Goal: Task Accomplishment & Management: Use online tool/utility

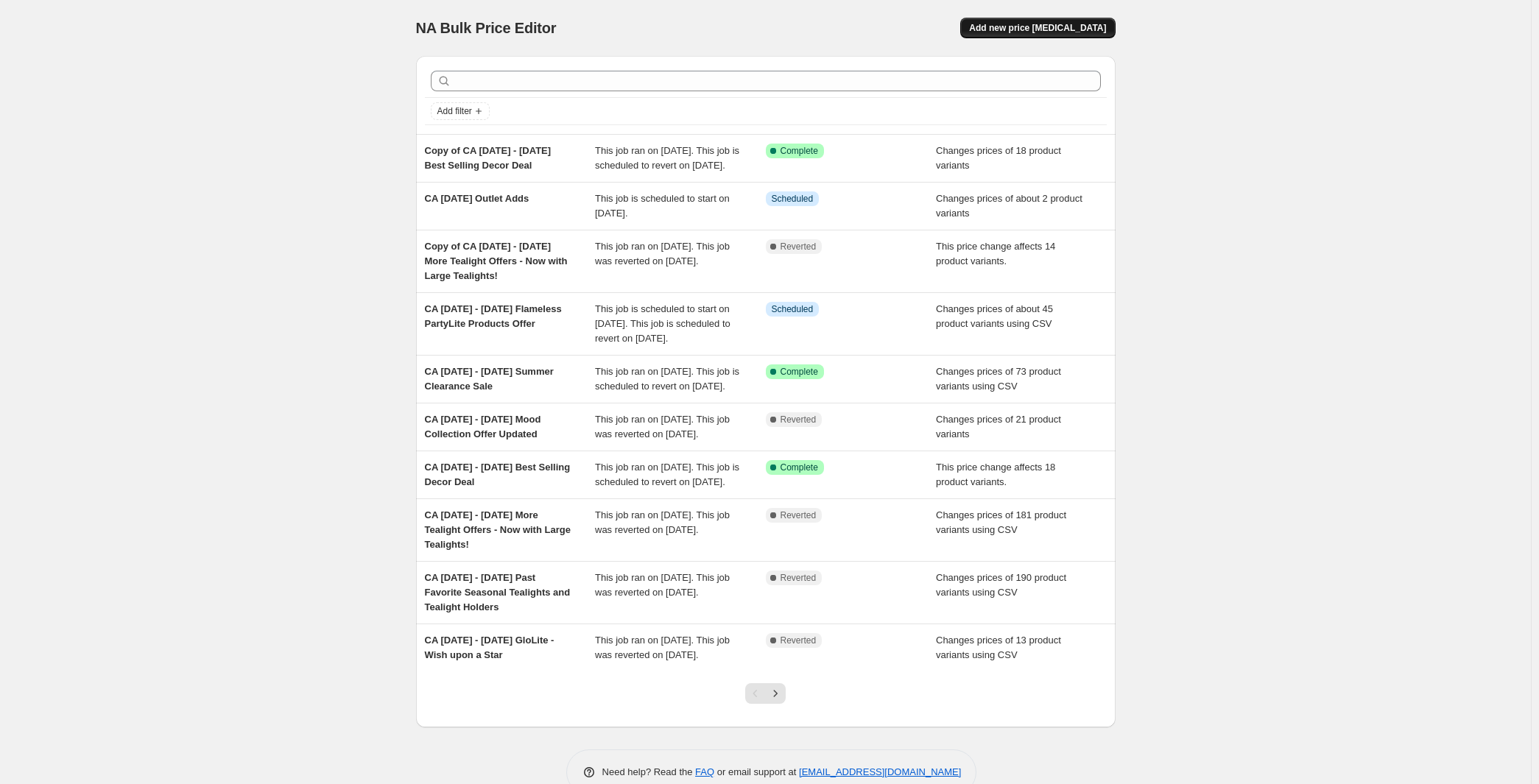
click at [1105, 34] on span "Add new price change job" at bounding box center [1038, 27] width 137 height 12
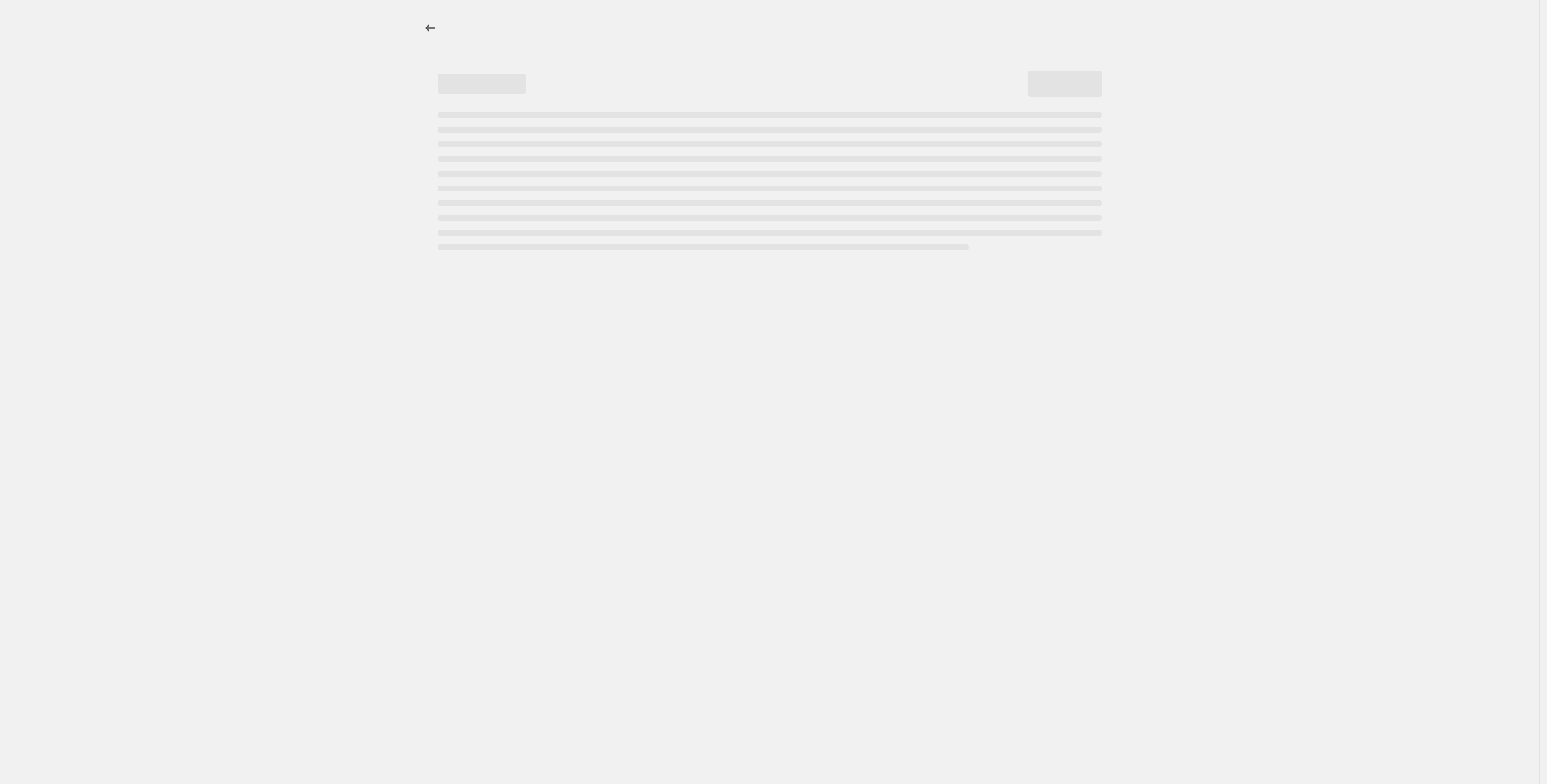
select select "percentage"
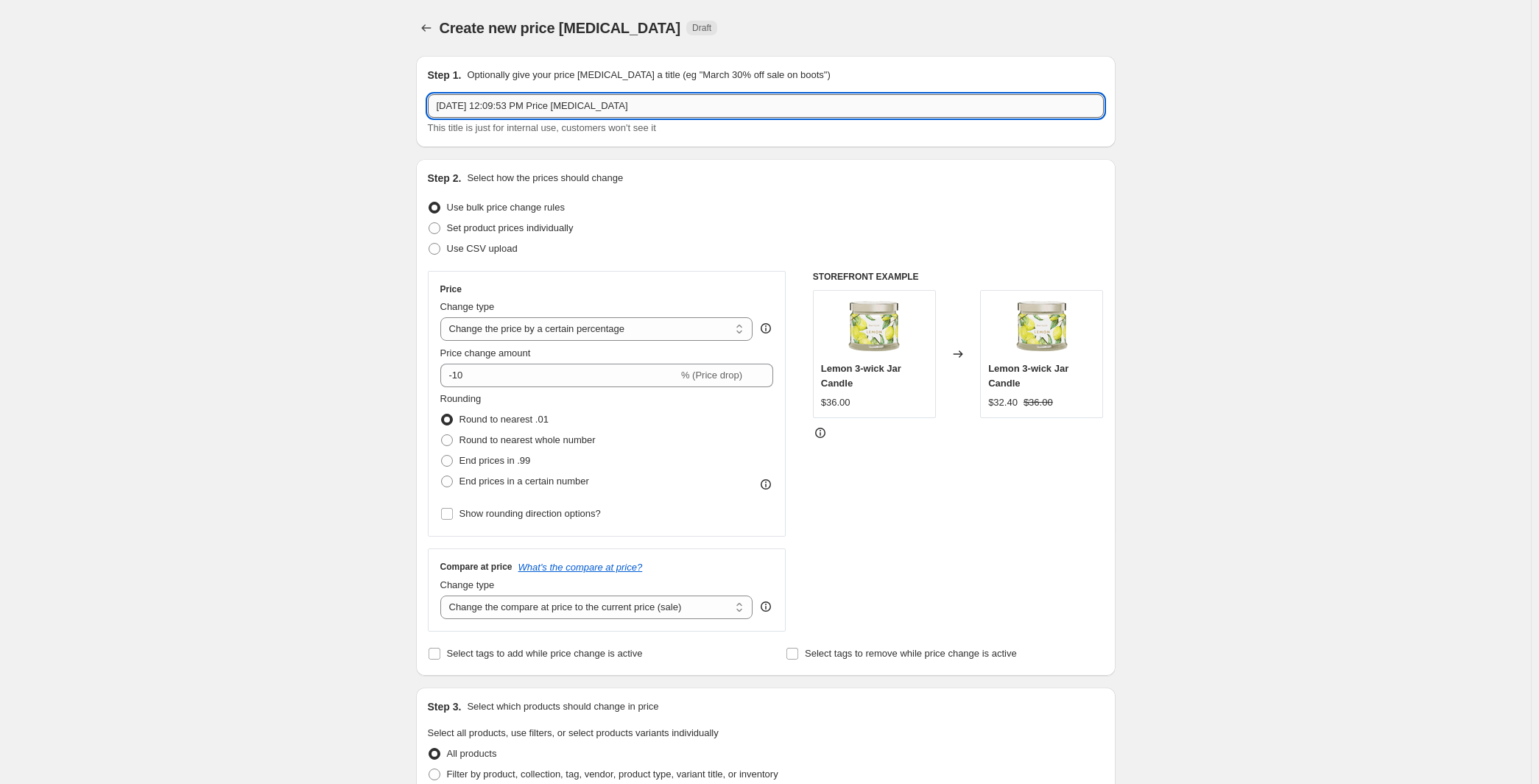
drag, startPoint x: 603, startPoint y: 128, endPoint x: 280, endPoint y: 137, distance: 323.1
click at [428, 118] on input "Aug 26, 2025, 12:09:53 PM Price change job" at bounding box center [765, 106] width 676 height 23
paste input "September 1-30 Fragrance of the Month: Autumn/ Fall Harvest Time"
type input "CA September 1-30 Fragrance of the Month: Autumn/ Fall Harvest Time"
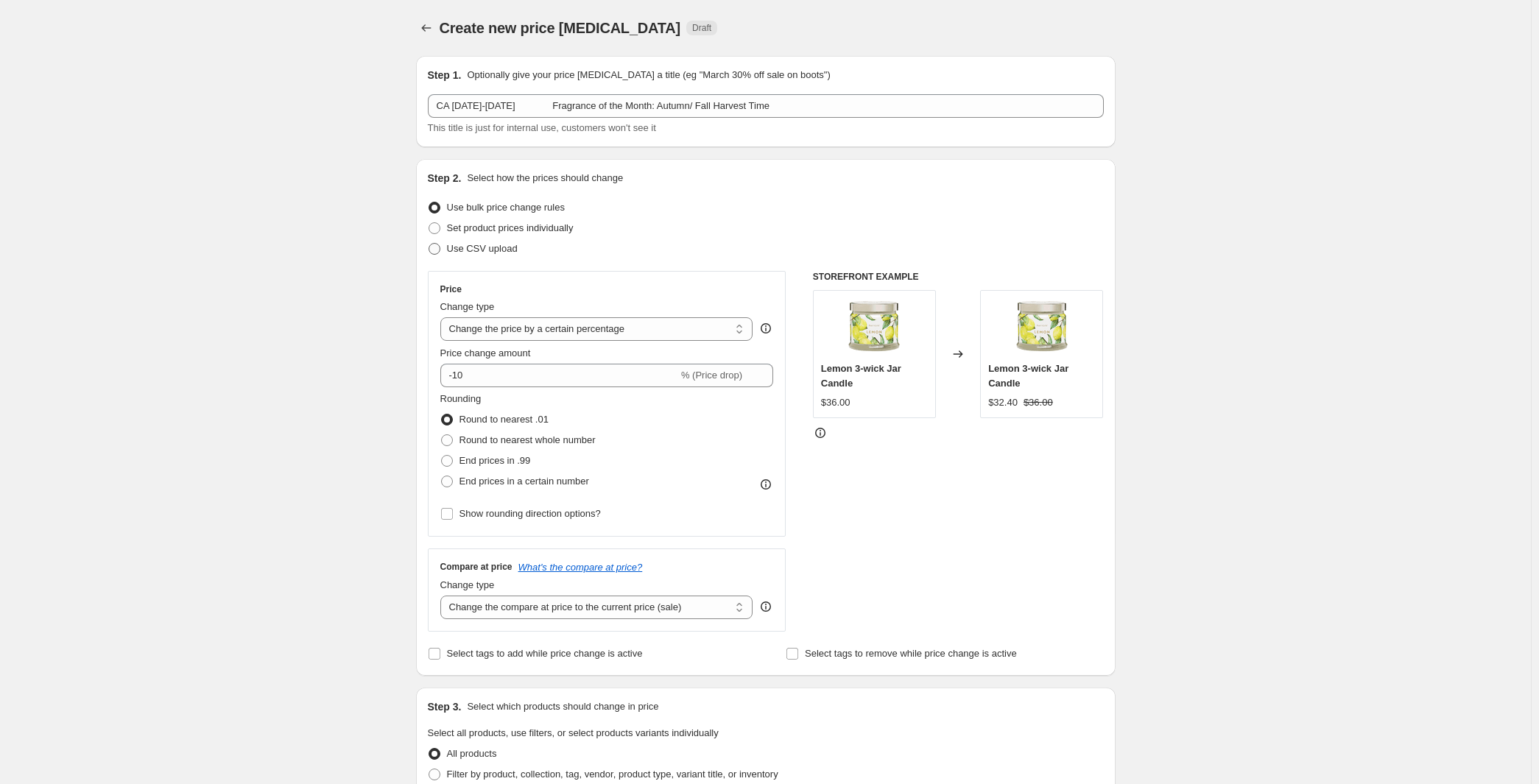
click at [429, 255] on span at bounding box center [434, 249] width 12 height 12
click at [429, 244] on input "Use CSV upload" at bounding box center [429, 243] width 1 height 1
radio input "true"
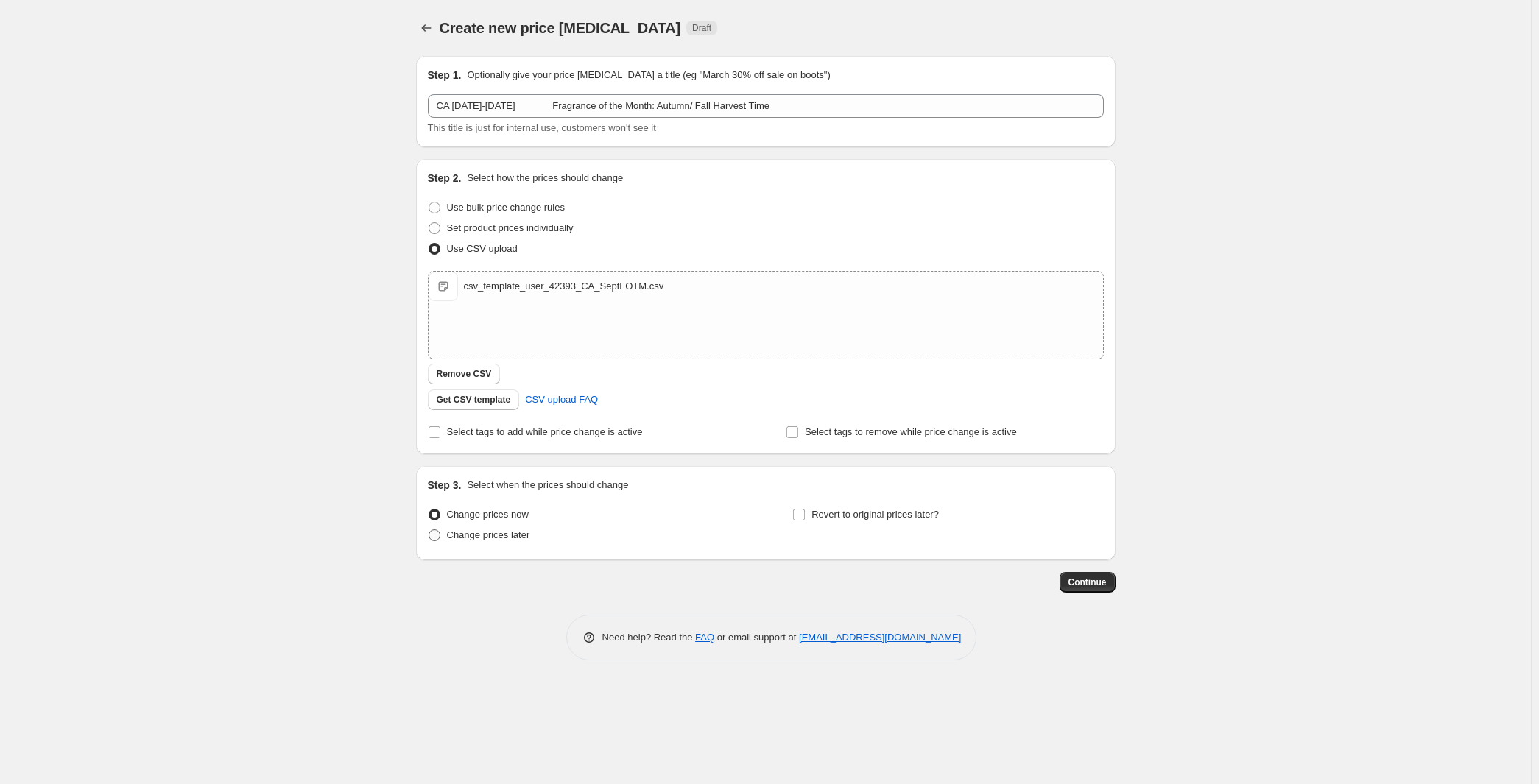
click at [429, 541] on span at bounding box center [434, 535] width 12 height 12
click at [429, 530] on input "Change prices later" at bounding box center [429, 529] width 1 height 1
radio input "true"
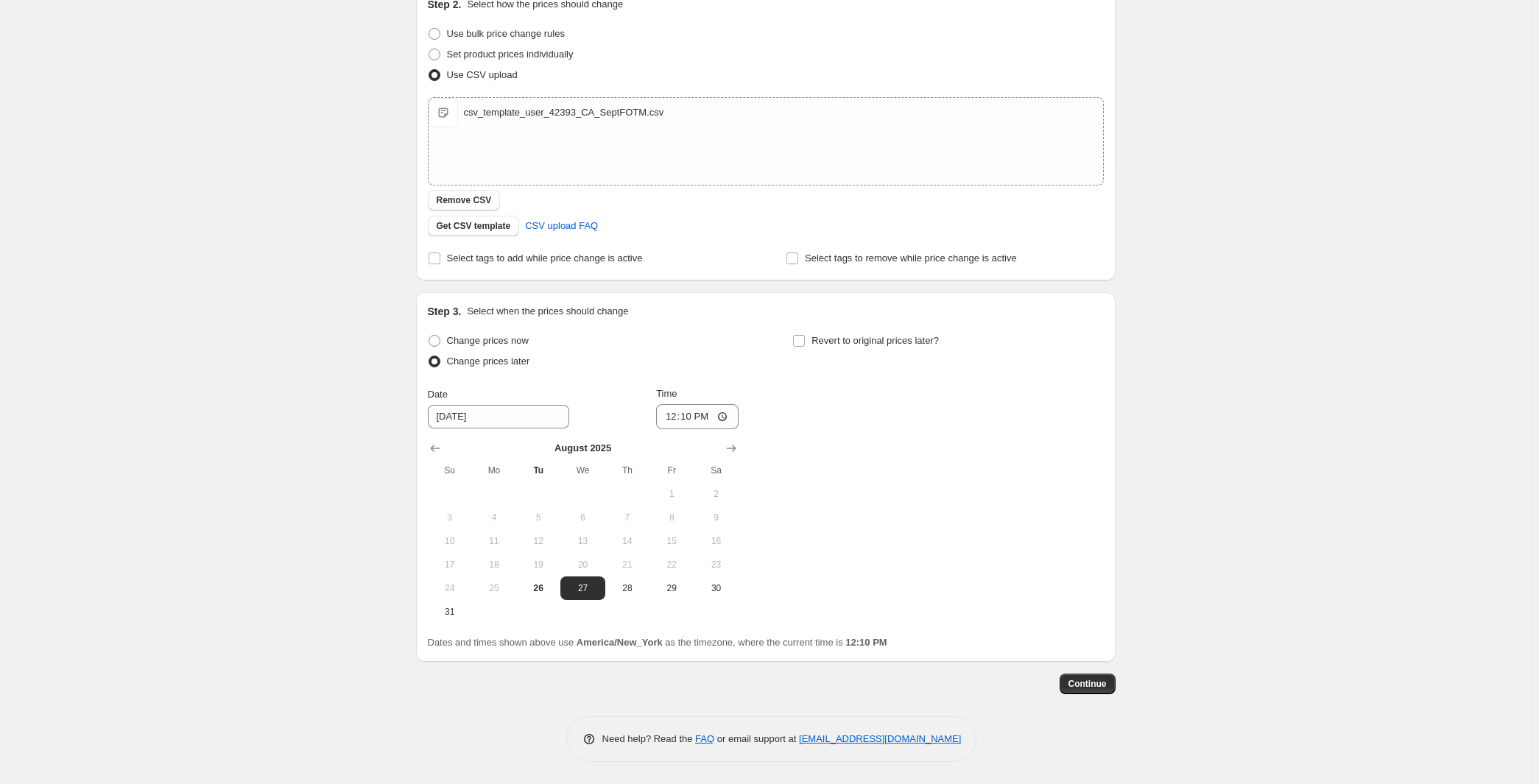
scroll to position [365, 0]
click at [735, 442] on icon "Show next month, September 2025" at bounding box center [731, 449] width 15 height 15
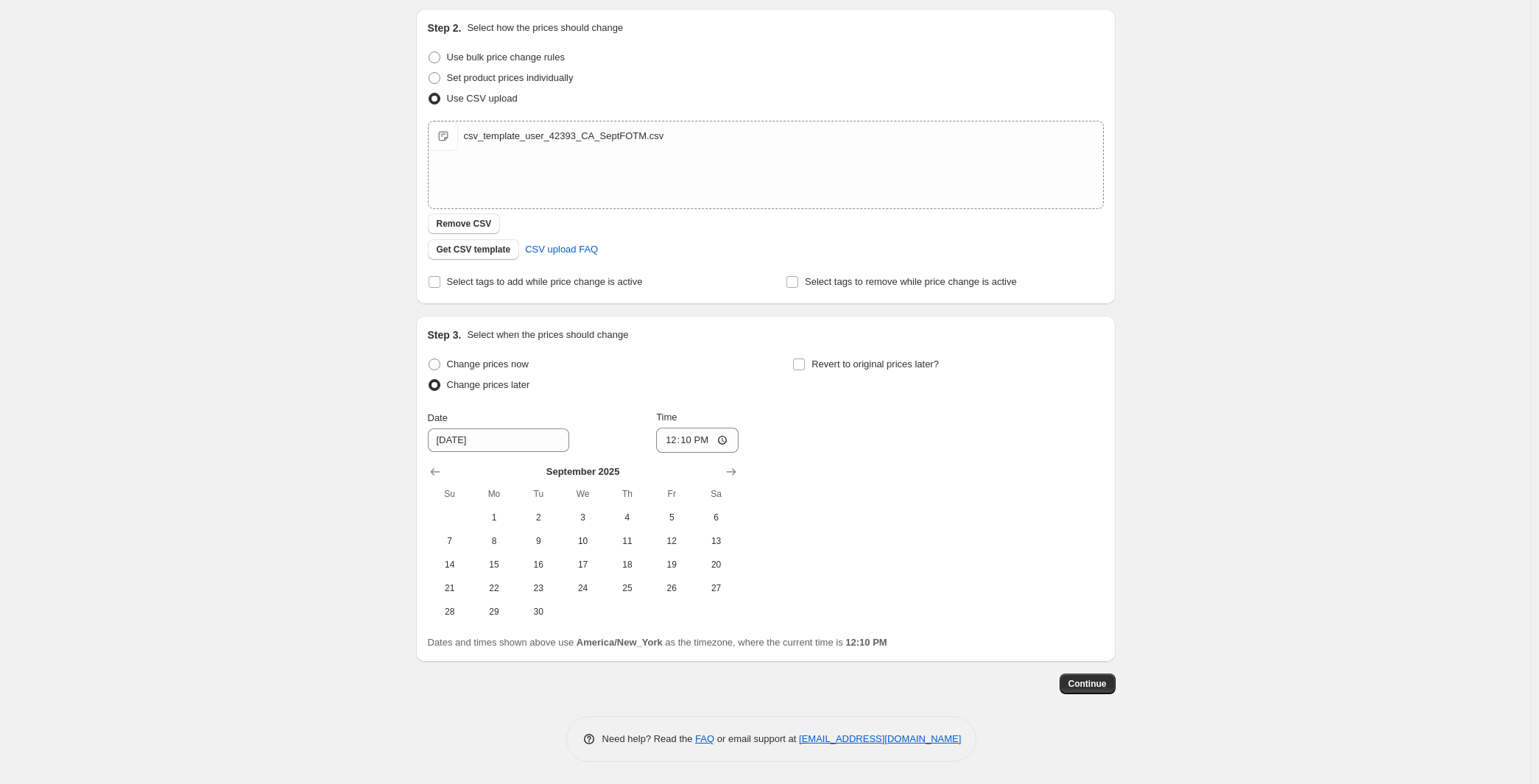
scroll to position [336, 0]
click at [478, 512] on span "1" at bounding box center [494, 517] width 32 height 12
type input "9/1/2025"
click at [673, 428] on input "12:10" at bounding box center [697, 440] width 82 height 25
type input "08:00"
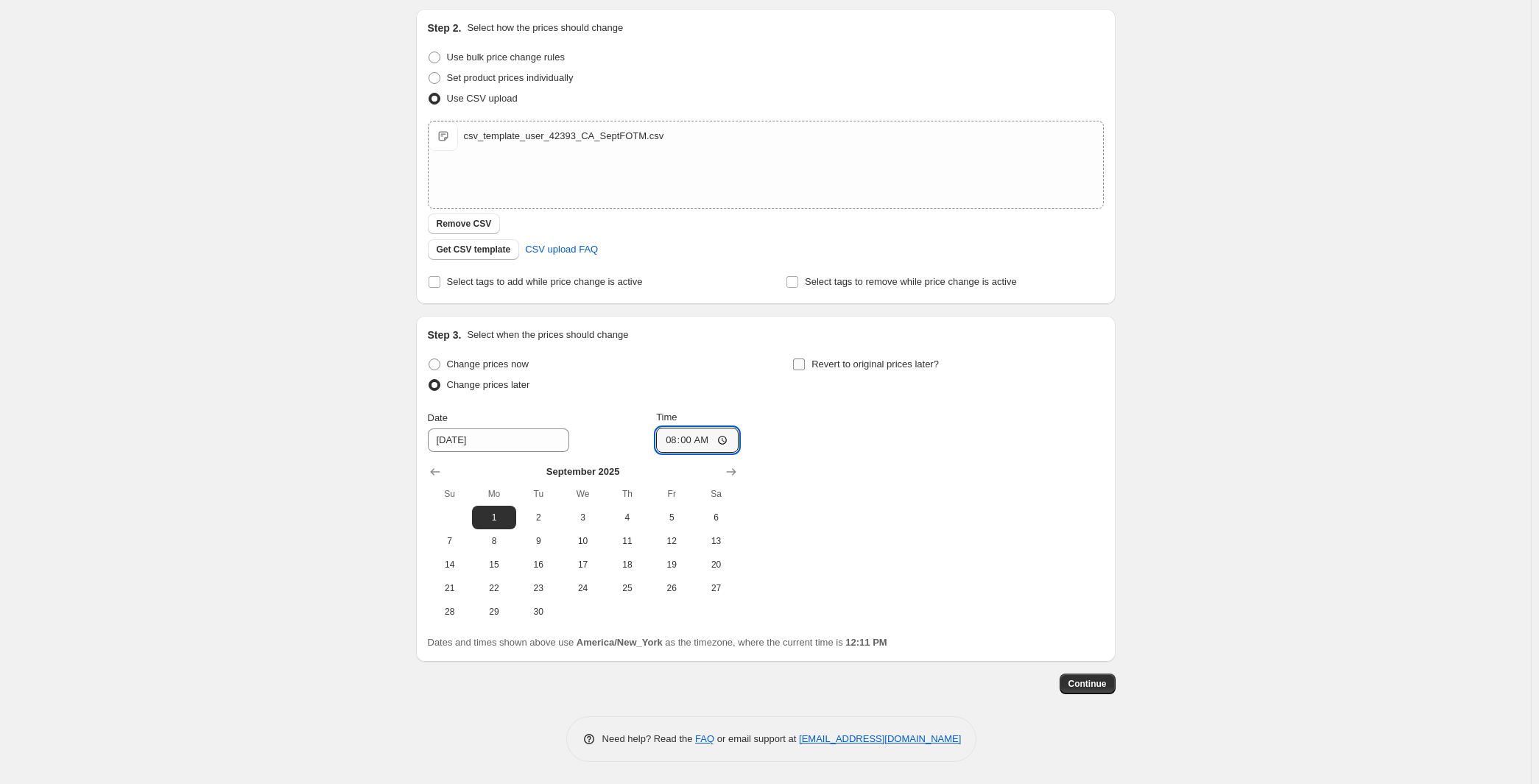
click at [805, 359] on input "Revert to original prices later?" at bounding box center [799, 364] width 12 height 12
checkbox input "true"
click at [1101, 468] on icon "Show next month, October 2025" at bounding box center [1097, 471] width 10 height 7
click at [964, 512] on span "1" at bounding box center [948, 517] width 32 height 12
type input "10/1/2025"
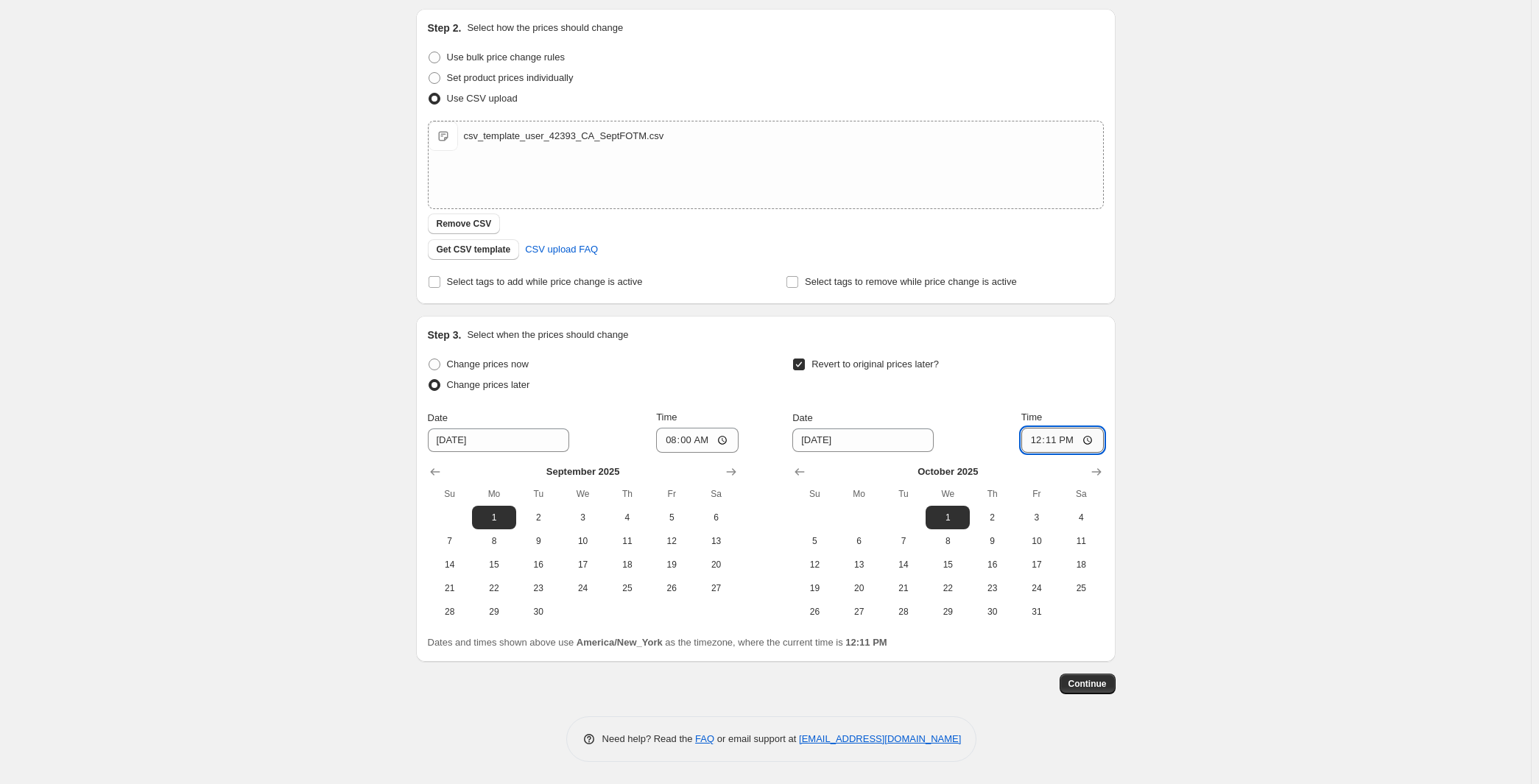
click at [1104, 428] on input "12:11" at bounding box center [1063, 440] width 82 height 25
type input "07:59"
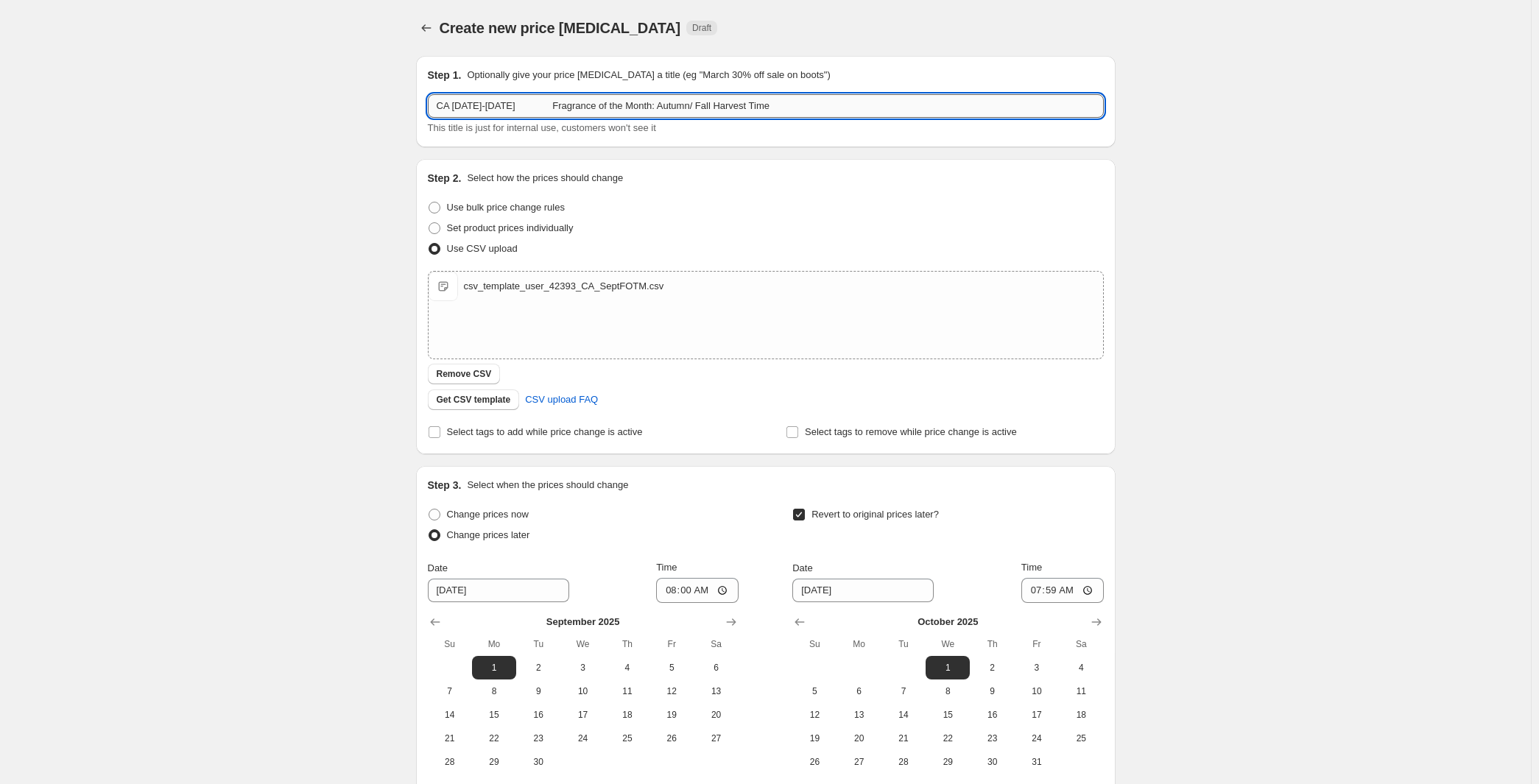
drag, startPoint x: 794, startPoint y: 128, endPoint x: 380, endPoint y: 135, distance: 414.1
click at [428, 118] on input "CA September 1-30 Fragrance of the Month: Autumn/ Fall Harvest Time" at bounding box center [765, 106] width 676 height 23
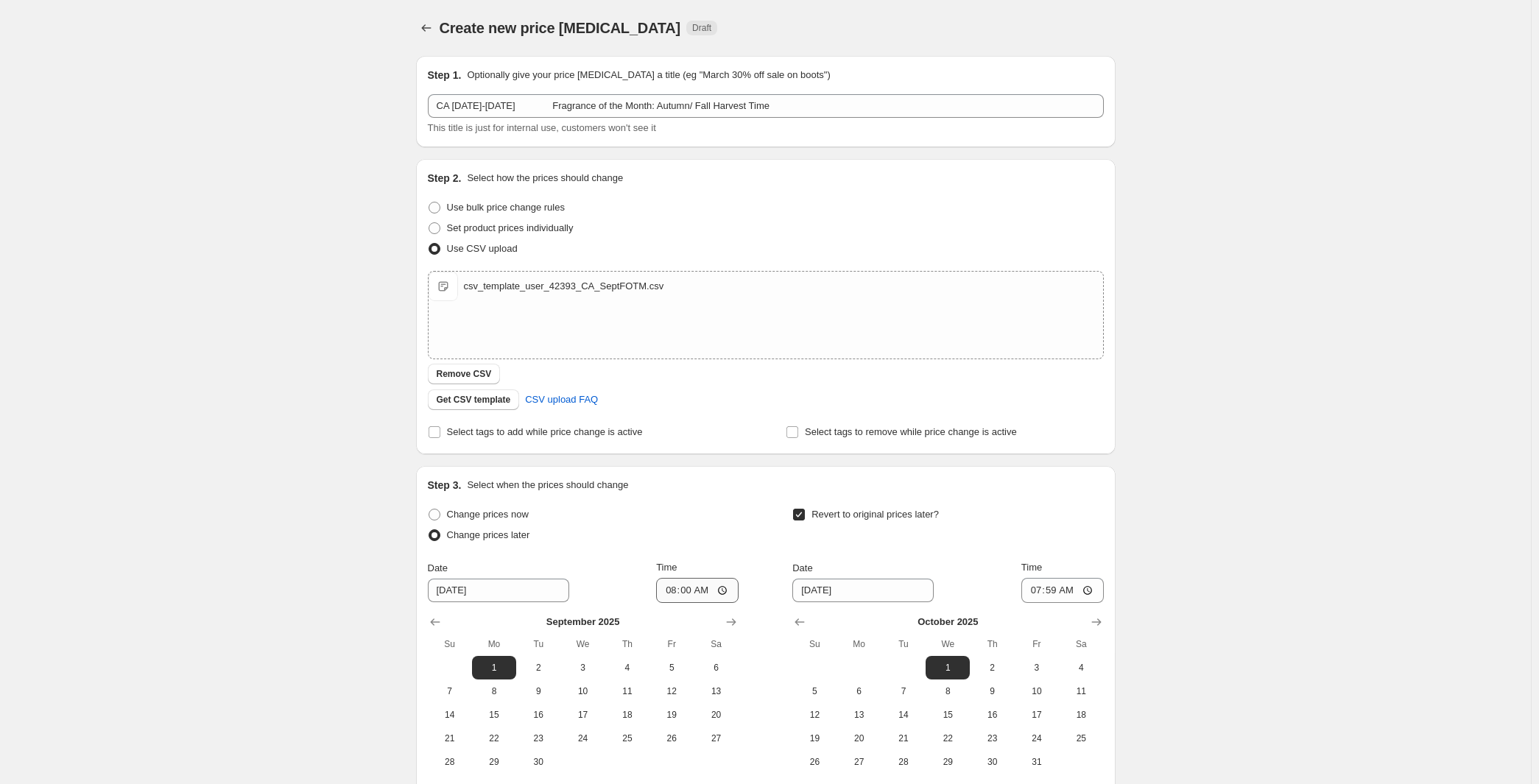
scroll to position [336, 0]
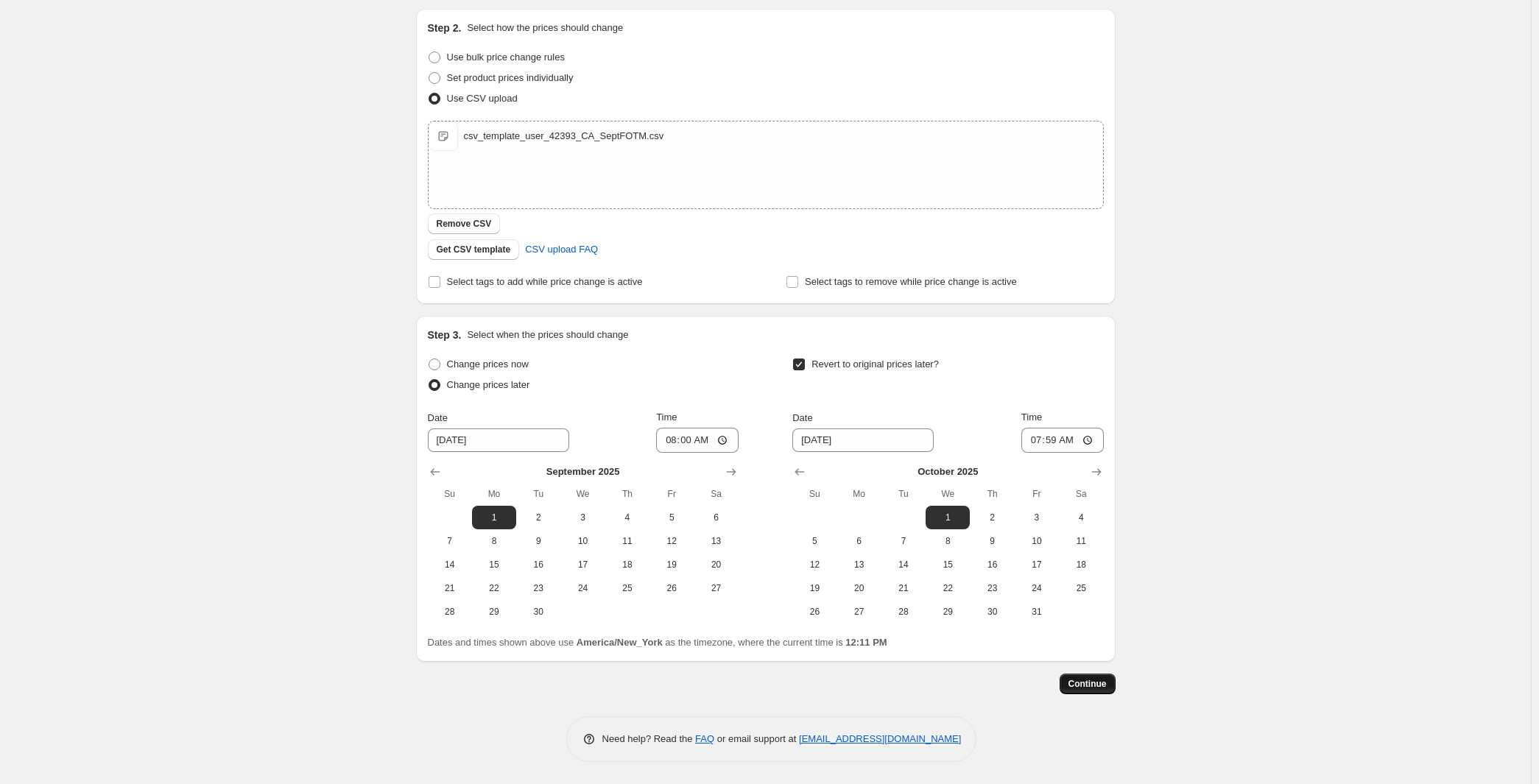
click at [1107, 678] on span "Continue" at bounding box center [1088, 684] width 39 height 12
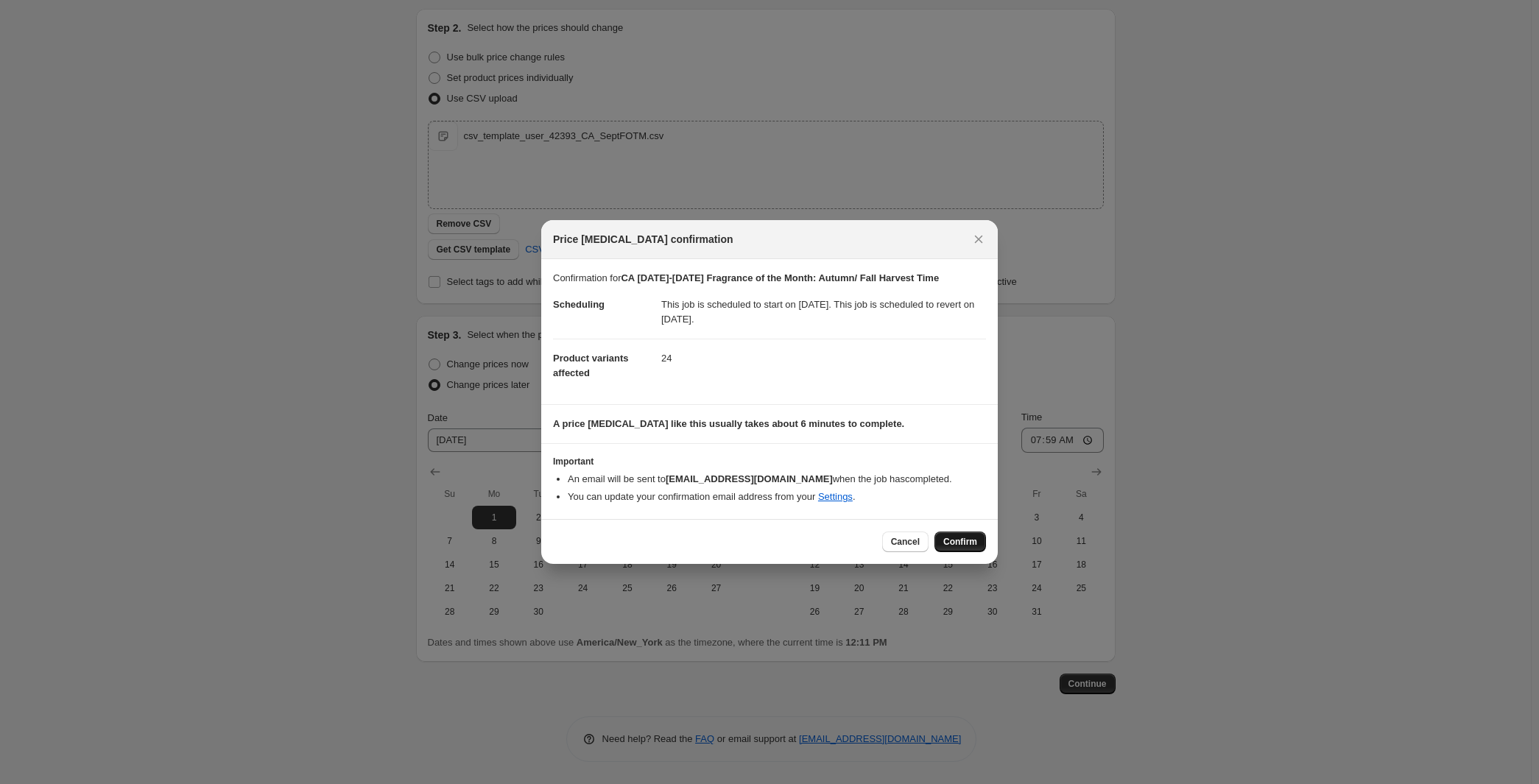
click at [977, 548] on span "Confirm" at bounding box center [960, 541] width 34 height 12
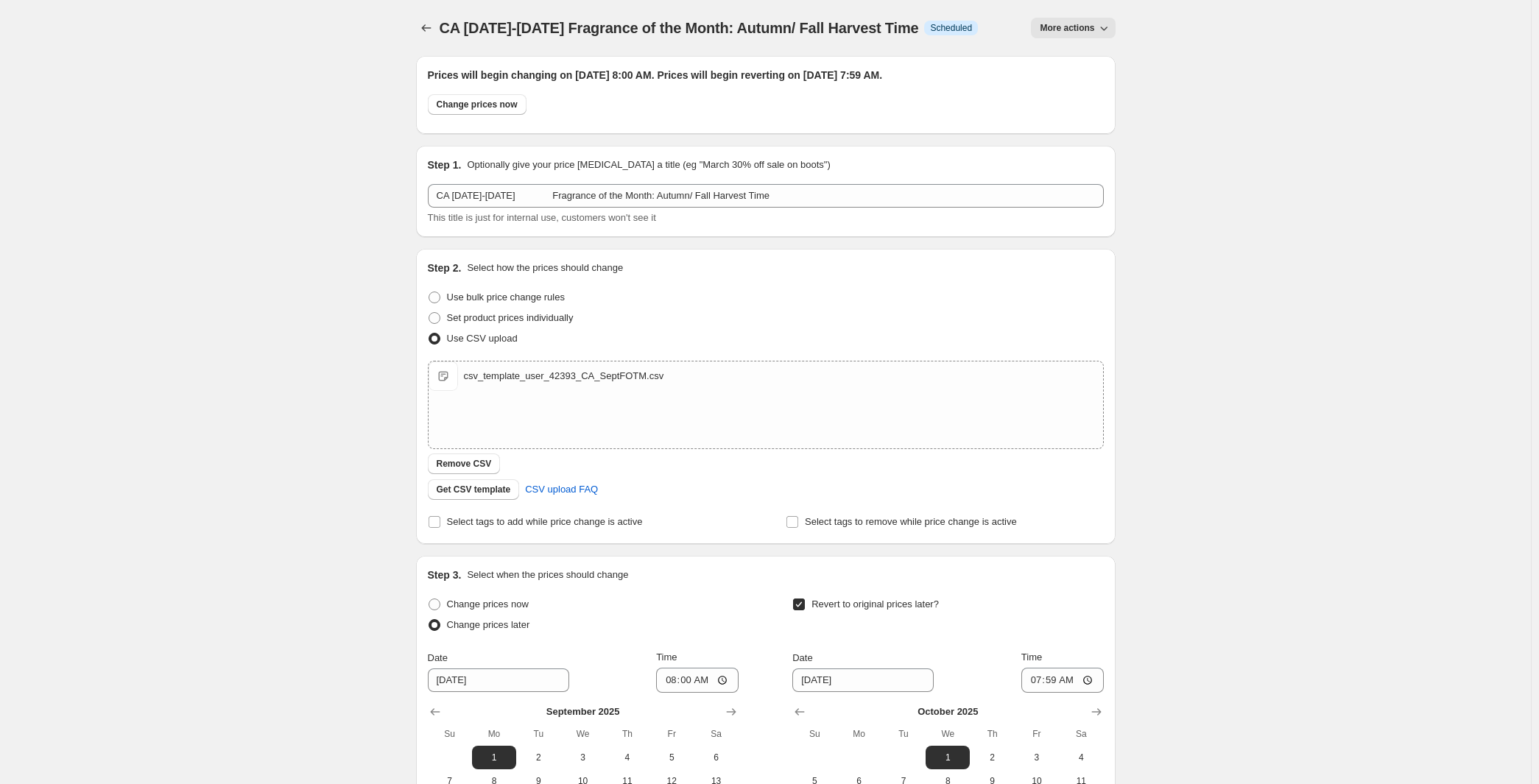
scroll to position [336, 0]
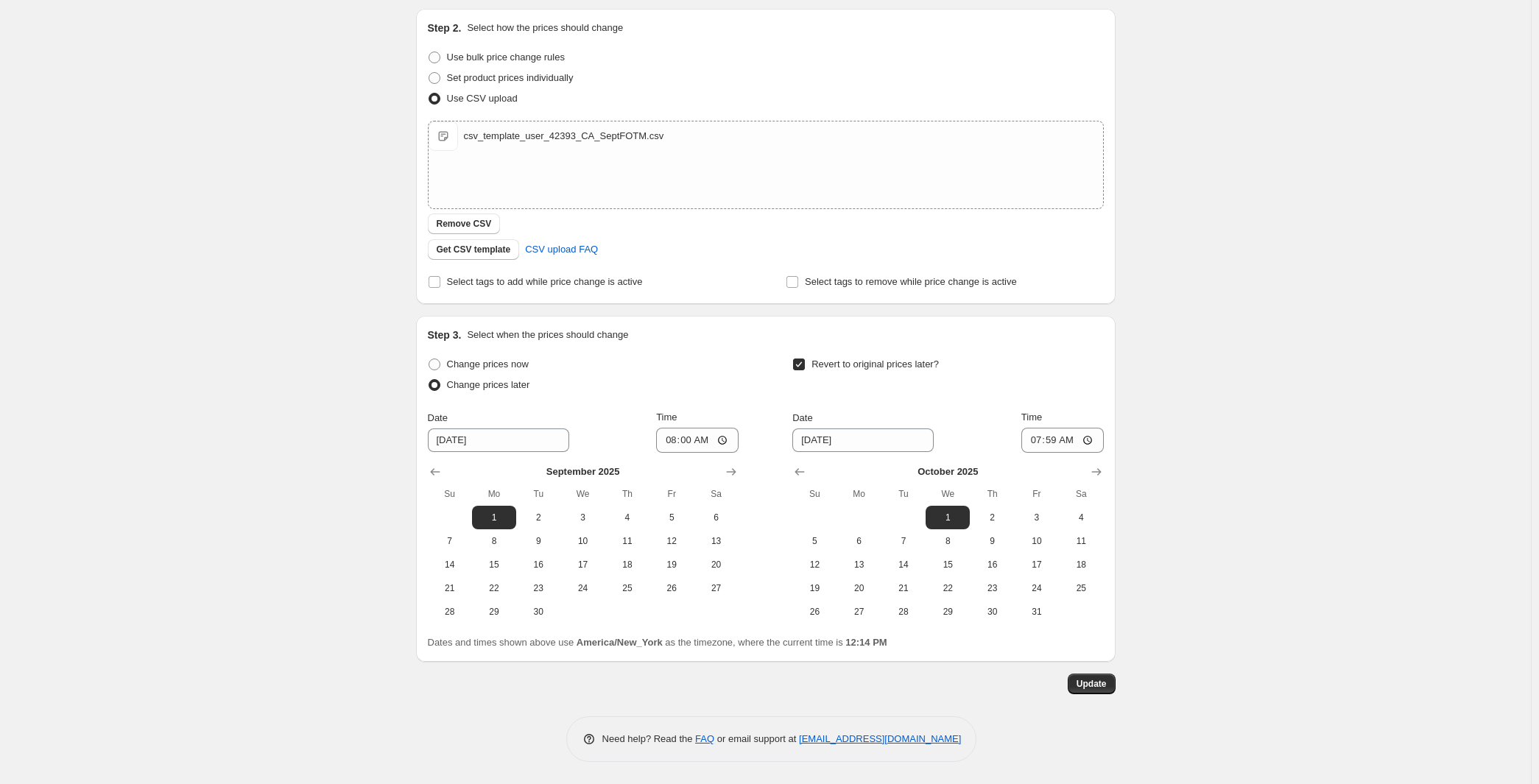
click at [190, 111] on div "CA September 1-30 Fragrance of the Month: Autumn/ Fall Harvest Time. This page …" at bounding box center [765, 272] width 1531 height 1024
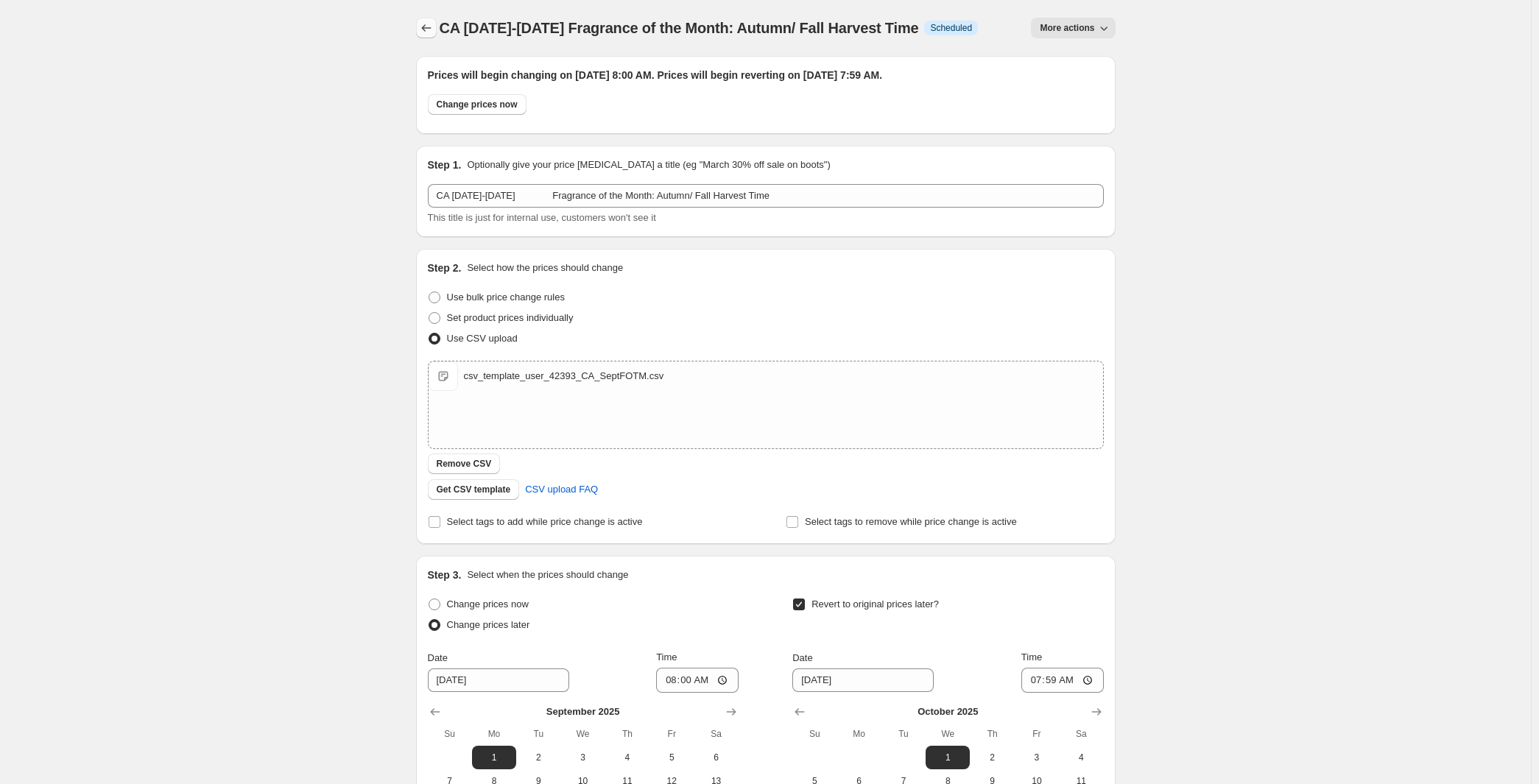
click at [421, 31] on icon "Price change jobs" at bounding box center [426, 27] width 10 height 7
